Goal: Complete application form

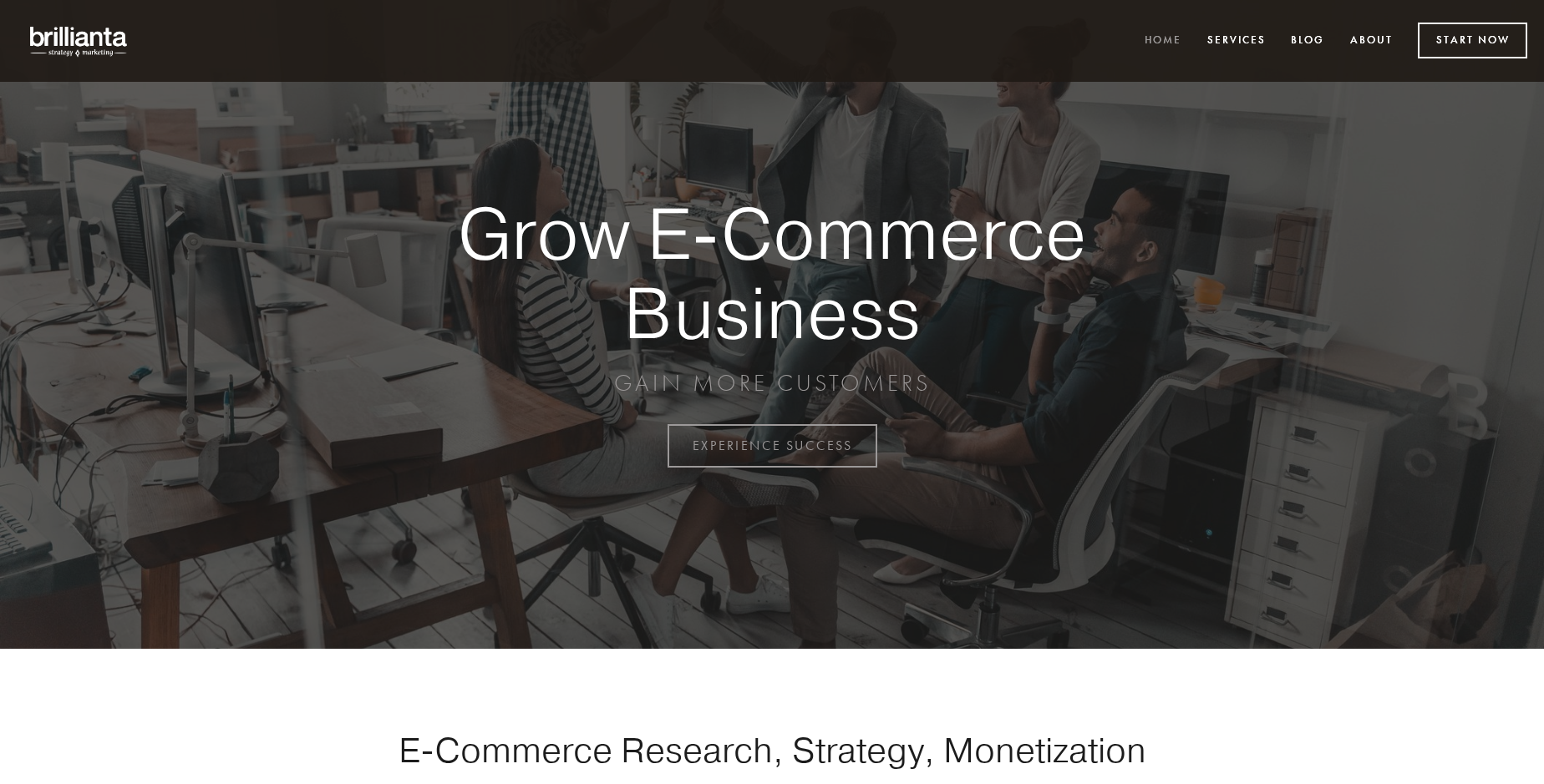
scroll to position [4377, 0]
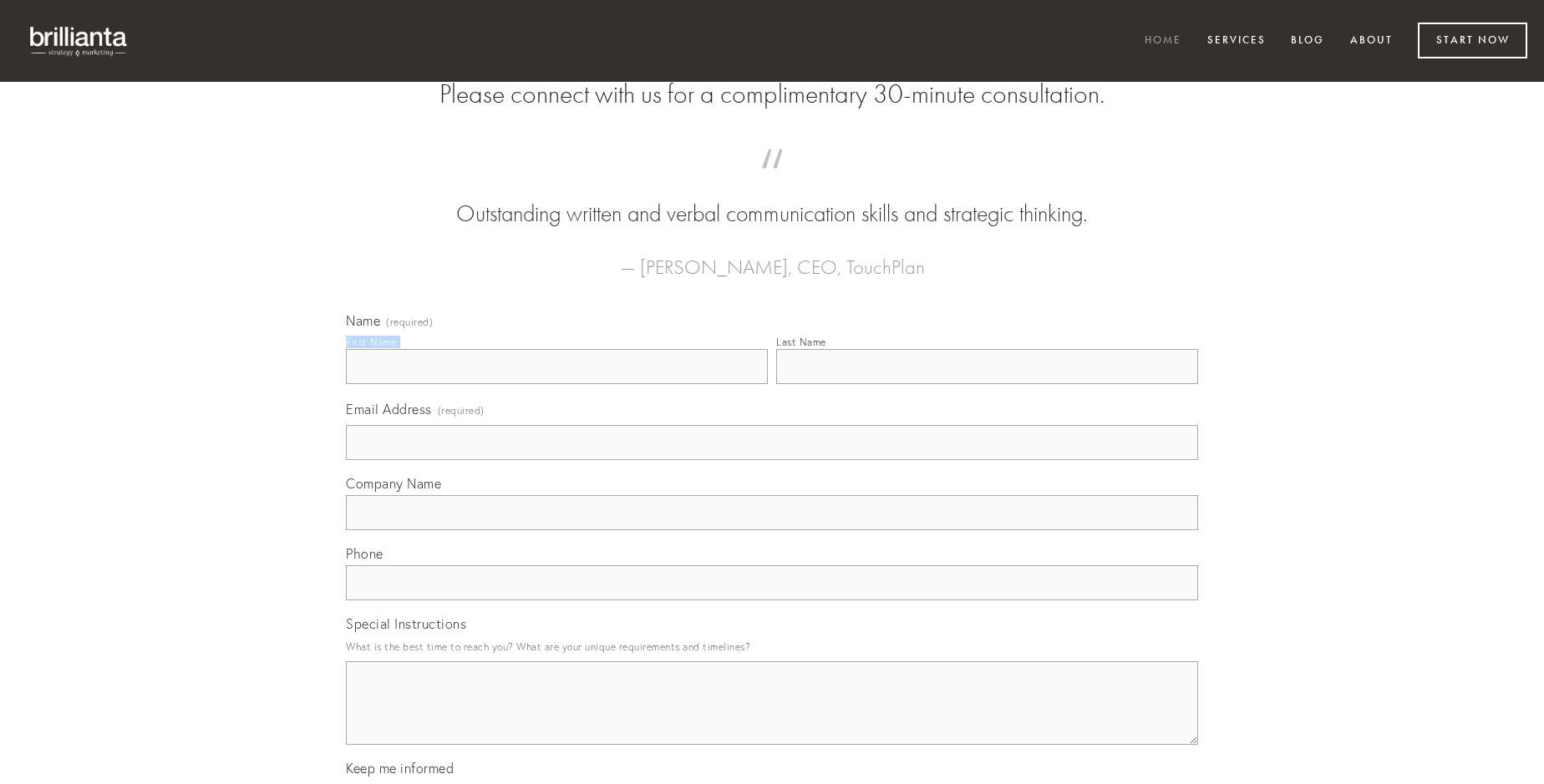
type input "[PERSON_NAME]"
click at [986, 384] on input "Last Name" at bounding box center [986, 366] width 422 height 35
type input "[PERSON_NAME]"
click at [772, 461] on input "Email Address (required)" at bounding box center [771, 442] width 852 height 35
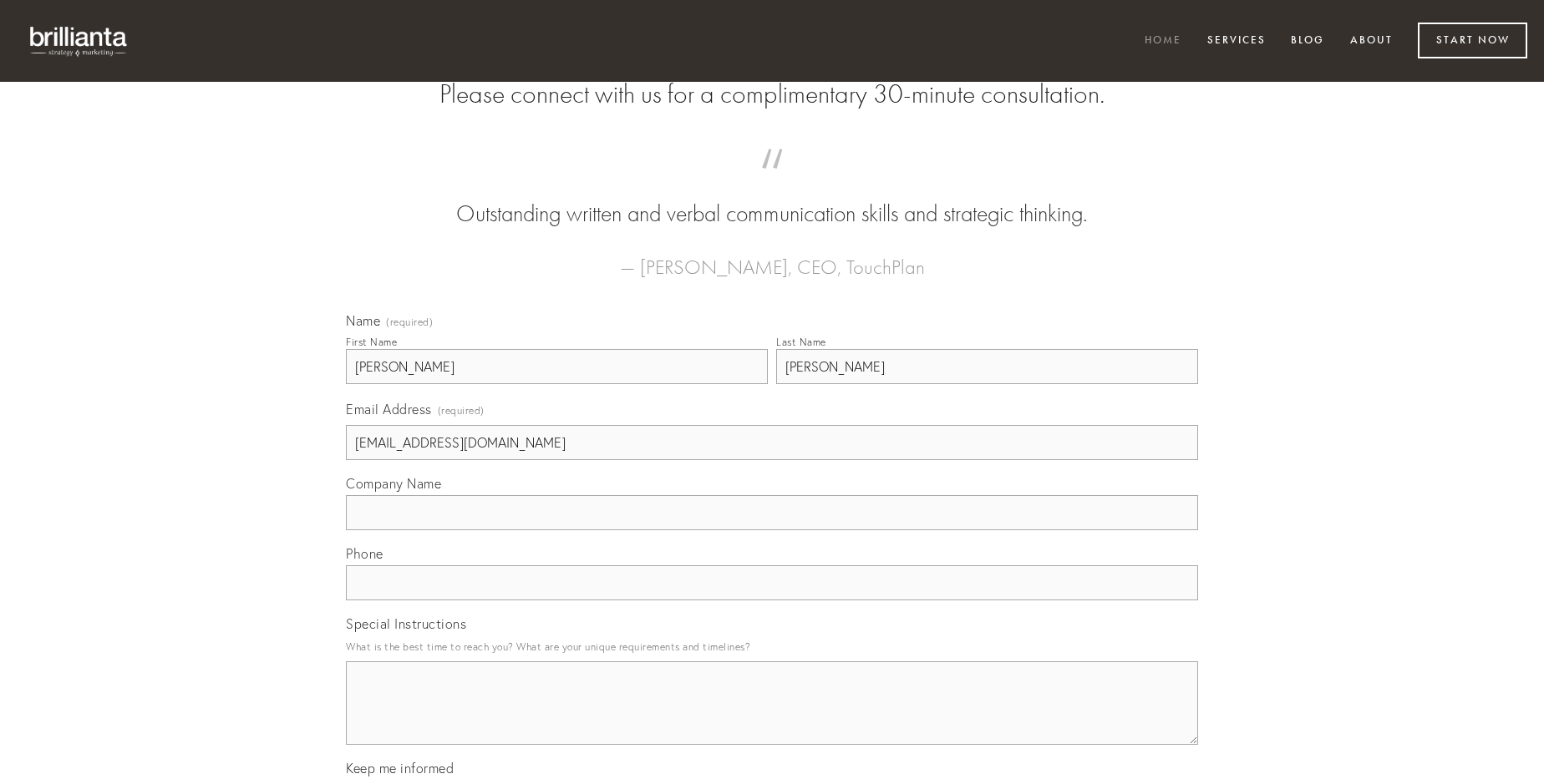
type input "[EMAIL_ADDRESS][DOMAIN_NAME]"
click at [772, 530] on input "Company Name" at bounding box center [771, 512] width 852 height 35
type input "decet"
click at [772, 600] on input "text" at bounding box center [771, 582] width 852 height 35
click at [772, 718] on textarea "Special Instructions" at bounding box center [771, 703] width 852 height 84
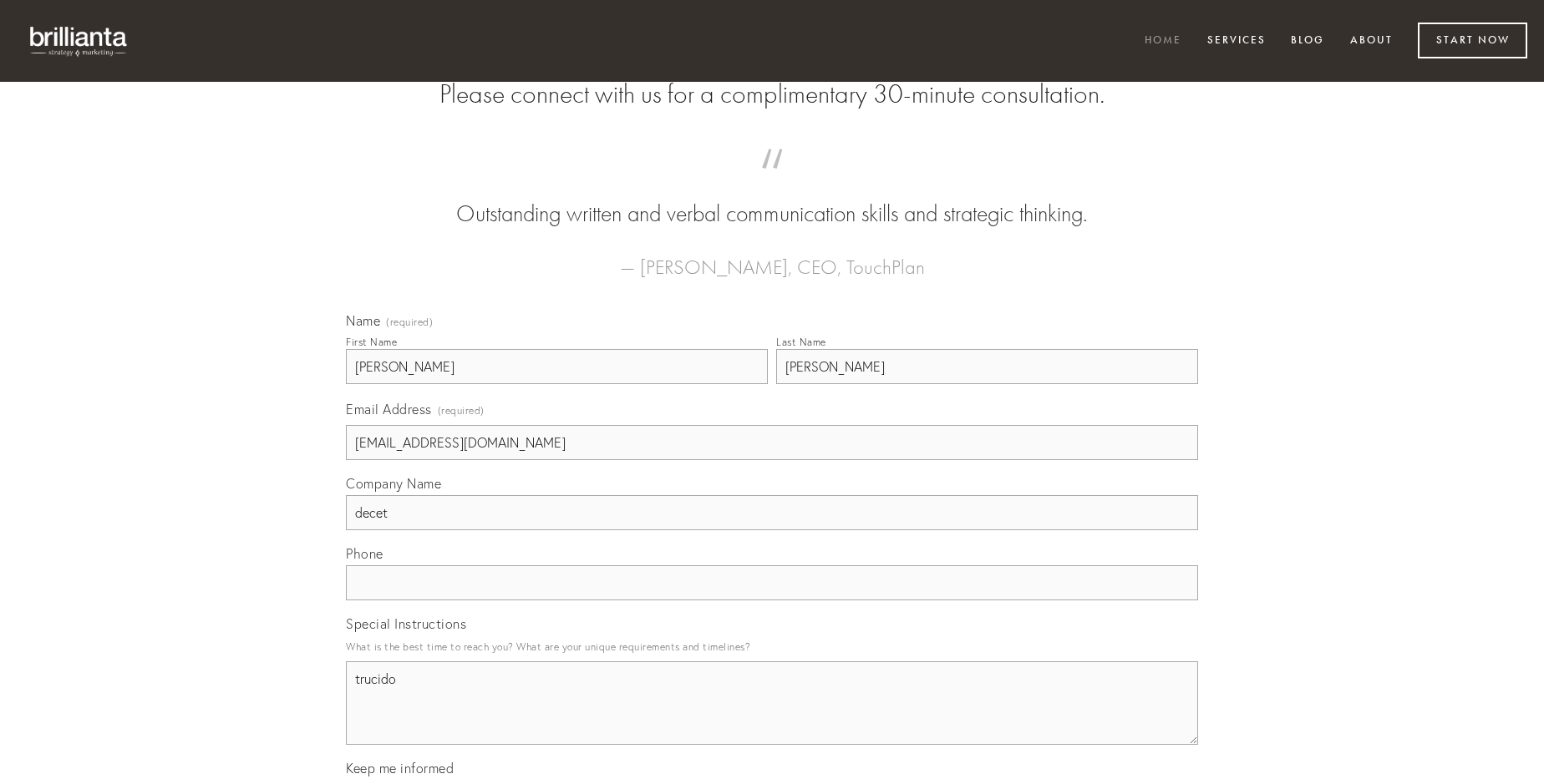
type textarea "trucido"
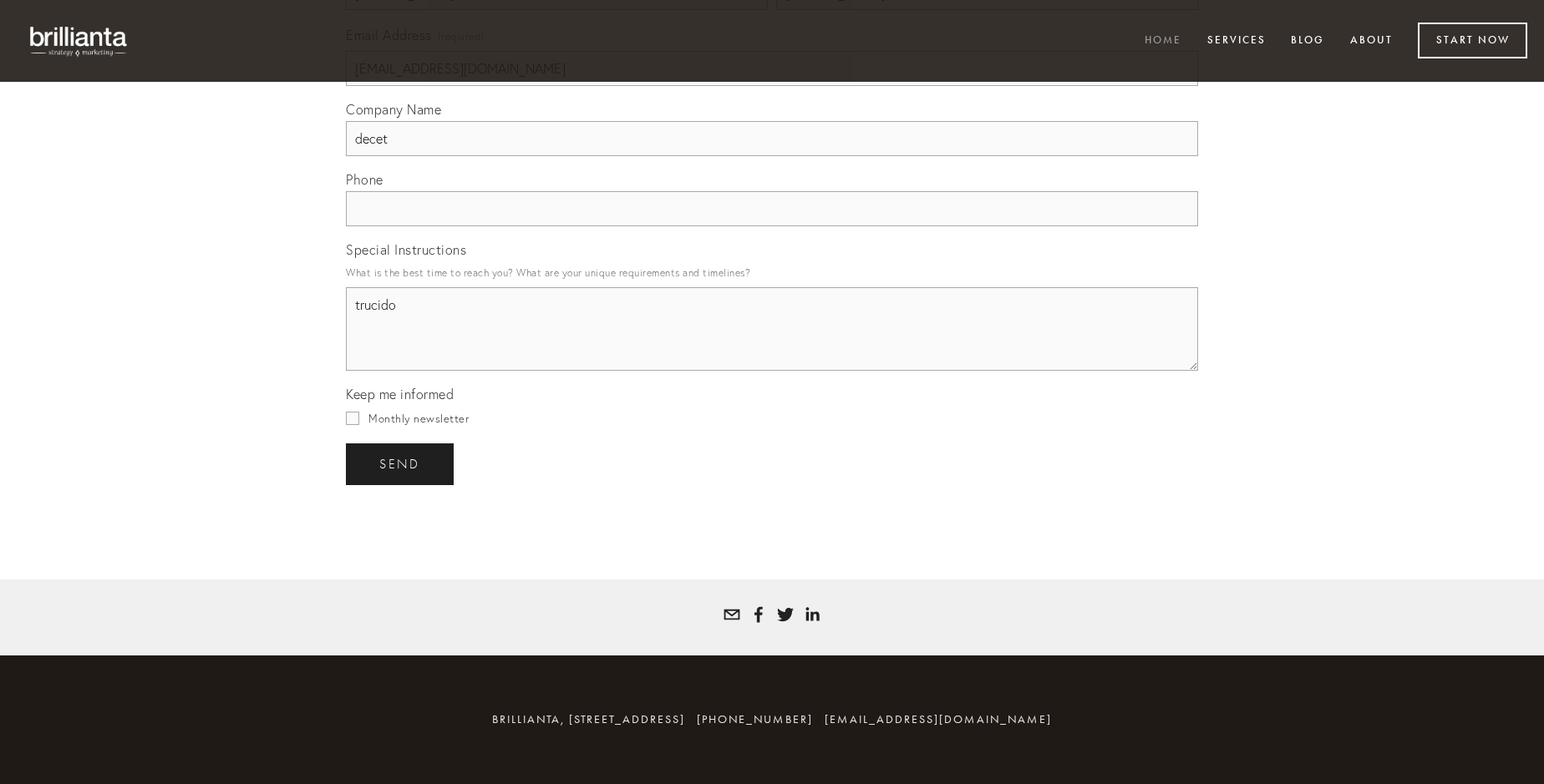
click at [401, 463] on span "send" at bounding box center [399, 464] width 41 height 15
